Goal: Task Accomplishment & Management: Complete application form

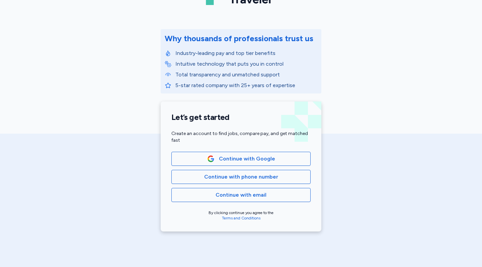
scroll to position [62, 0]
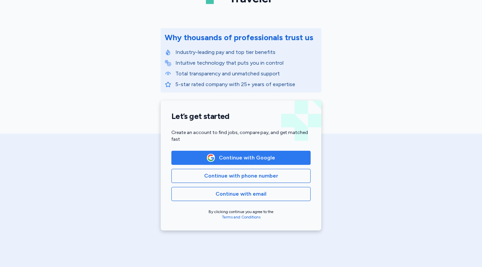
click at [237, 156] on span "Continue with Google" at bounding box center [247, 158] width 56 height 8
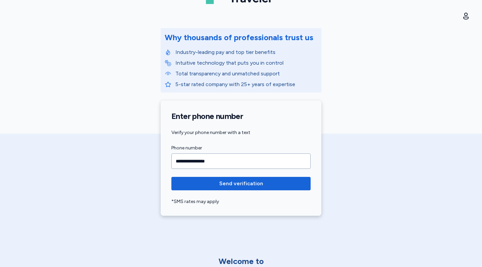
type input "**********"
click at [241, 184] on button "Send verification" at bounding box center [240, 183] width 139 height 13
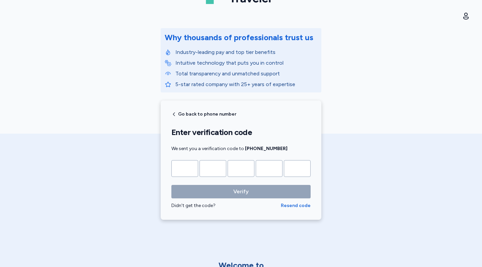
type input "*"
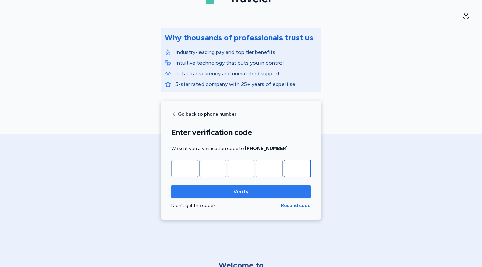
type input "*"
click at [269, 192] on span "Verify" at bounding box center [241, 192] width 129 height 8
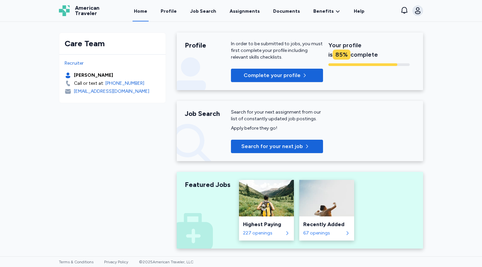
click at [418, 12] on icon "button" at bounding box center [418, 11] width 8 height 8
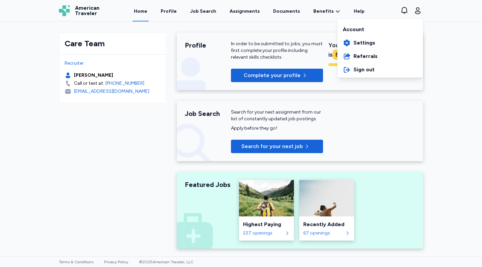
click at [210, 11] on div "American Traveler American Traveler Home Profile Job Search Assignments Documen…" at bounding box center [241, 10] width 375 height 21
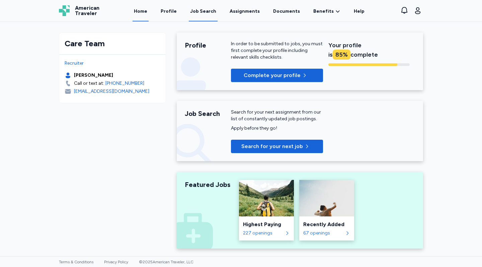
click at [204, 16] on link "Job Search" at bounding box center [203, 11] width 29 height 21
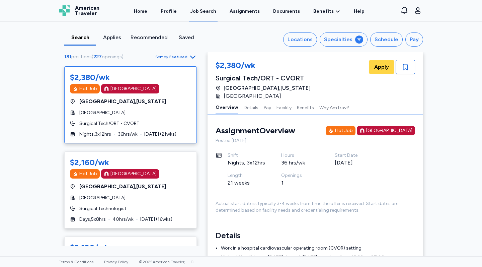
click at [177, 56] on span "Featured" at bounding box center [178, 56] width 18 height 5
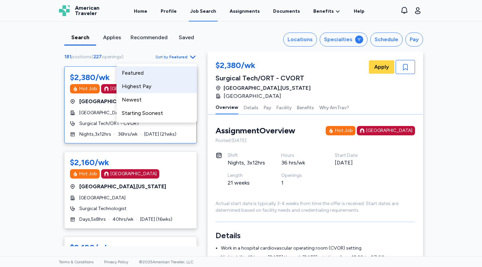
click at [174, 84] on div "Highest Pay" at bounding box center [157, 86] width 80 height 13
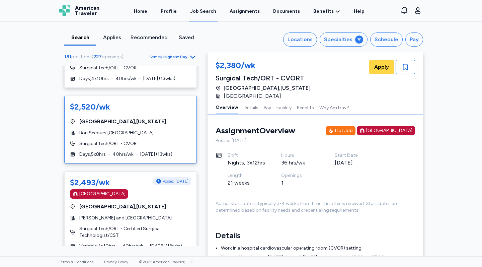
scroll to position [858, 0]
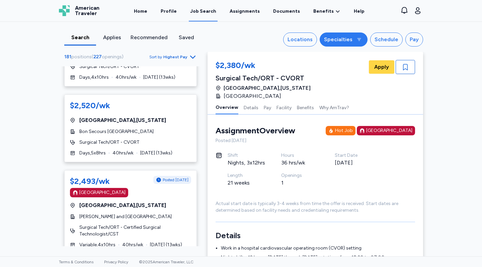
click at [340, 38] on div "Specialties" at bounding box center [338, 40] width 28 height 8
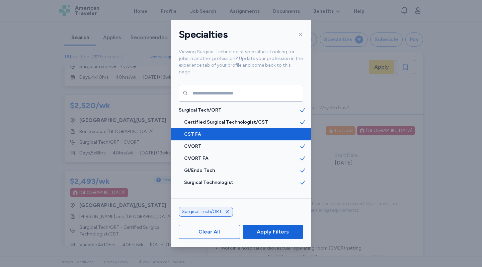
click at [290, 131] on div "CST FA" at bounding box center [241, 134] width 141 height 12
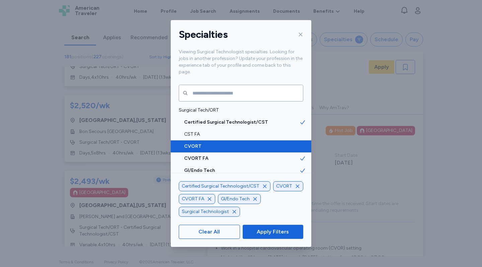
click at [290, 143] on span "CVORT" at bounding box center [241, 146] width 115 height 7
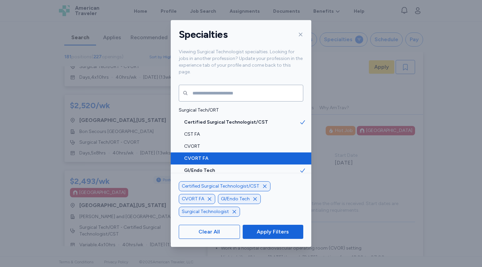
click at [292, 155] on span "CVORT FA" at bounding box center [241, 158] width 115 height 7
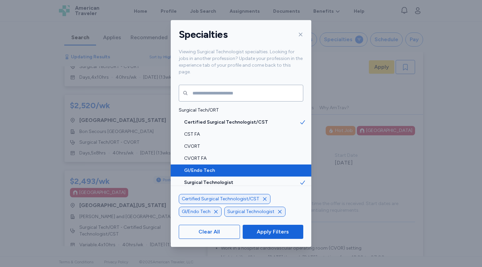
click at [293, 167] on span "GI/Endo Tech" at bounding box center [241, 170] width 115 height 7
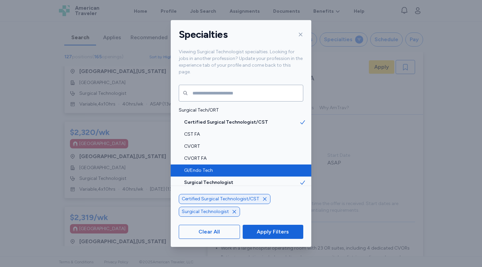
scroll to position [1, 0]
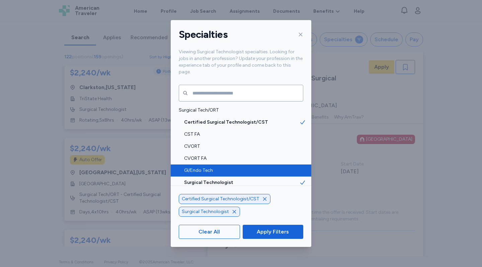
scroll to position [10, 0]
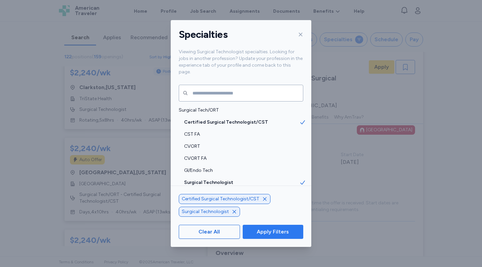
click at [289, 231] on span "Apply Filters" at bounding box center [273, 232] width 50 height 8
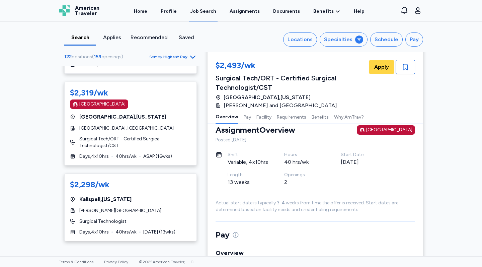
scroll to position [670, 0]
click at [166, 117] on div "$2,319/wk [GEOGRAPHIC_DATA] [GEOGRAPHIC_DATA] , [US_STATE][GEOGRAPHIC_DATA], [G…" at bounding box center [130, 124] width 133 height 84
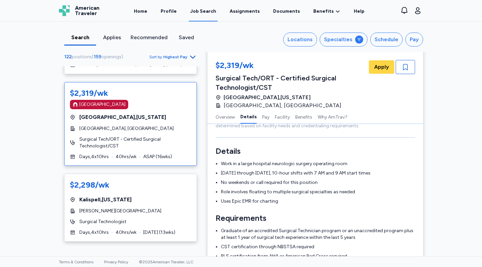
scroll to position [94, 0]
click at [151, 199] on div "$2,298/wk [GEOGRAPHIC_DATA] , [US_STATE][GEOGRAPHIC_DATA][PERSON_NAME] Surgical…" at bounding box center [130, 208] width 133 height 68
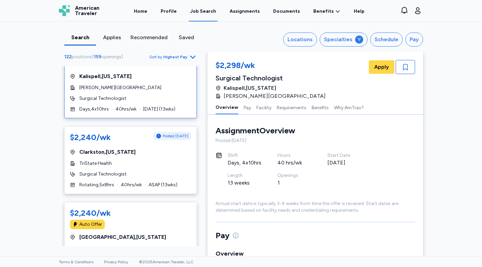
scroll to position [801, 0]
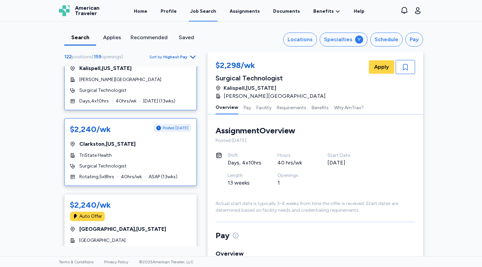
click at [169, 129] on div "$2,240/wk Posted [DATE] [GEOGRAPHIC_DATA] , [US_STATE] TriState Health Surgical…" at bounding box center [130, 152] width 133 height 68
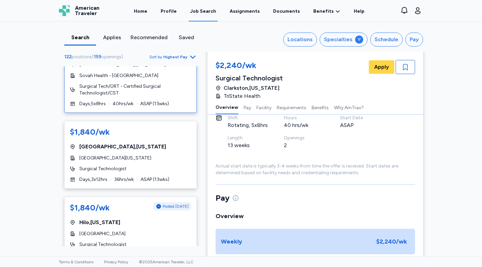
scroll to position [3692, 0]
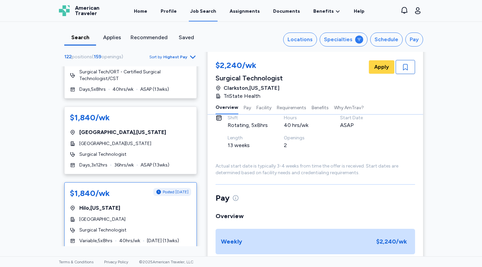
click at [146, 216] on div "[GEOGRAPHIC_DATA]" at bounding box center [130, 219] width 121 height 7
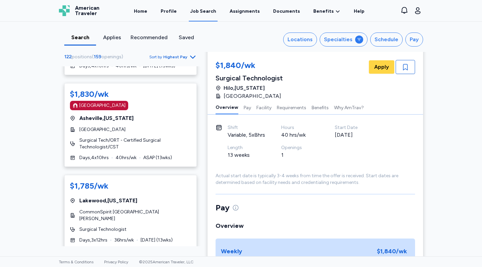
scroll to position [3959, 0]
